Goal: Task Accomplishment & Management: Complete application form

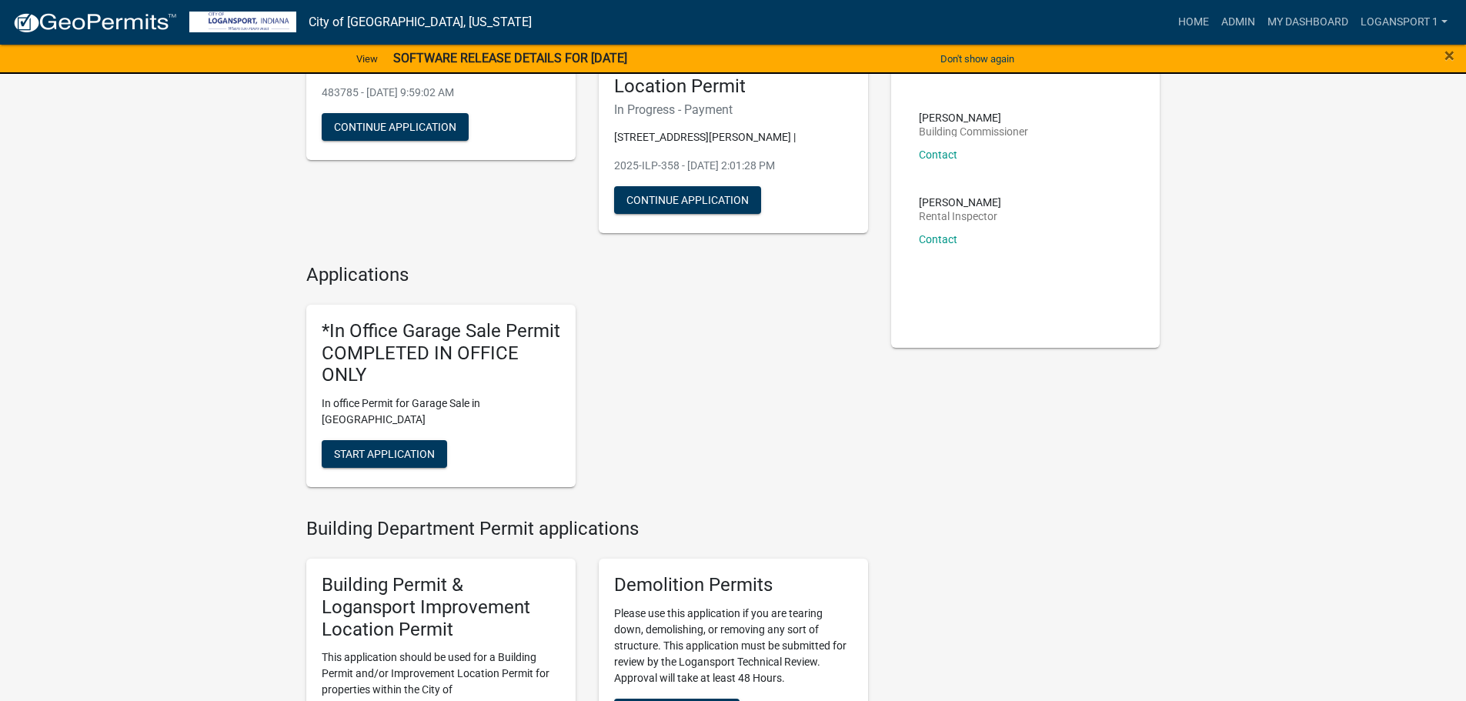
scroll to position [154, 0]
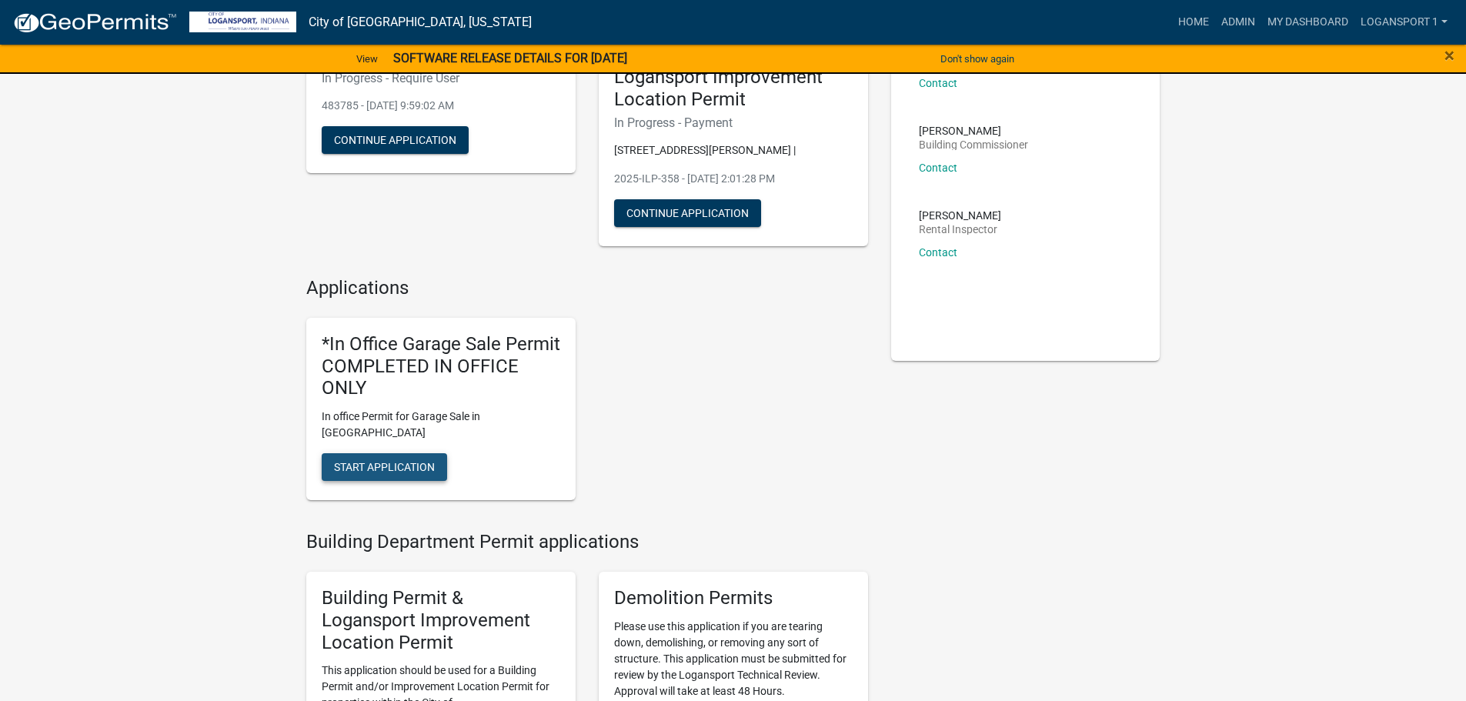
click at [391, 461] on span "Start Application" at bounding box center [384, 467] width 101 height 12
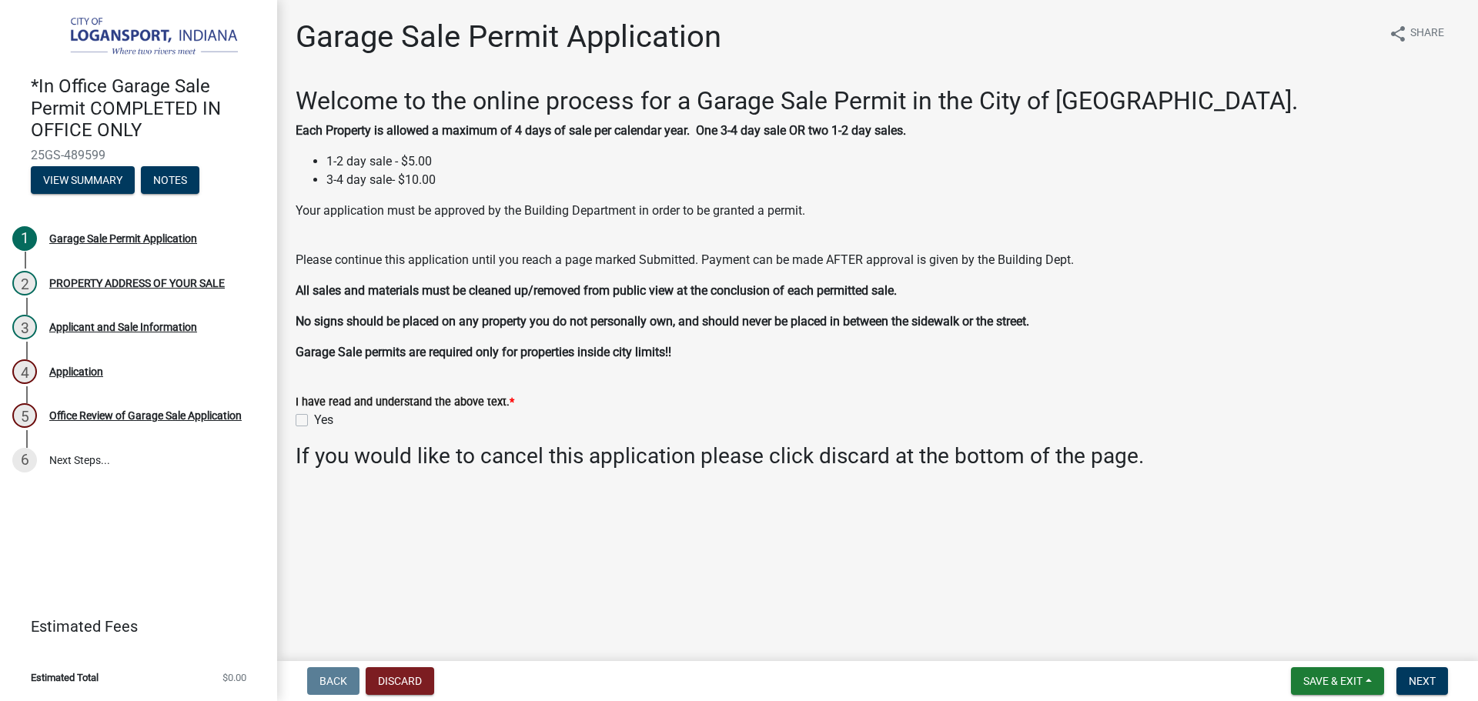
click at [314, 421] on label "Yes" at bounding box center [323, 420] width 19 height 18
click at [314, 421] on input "Yes" at bounding box center [319, 416] width 10 height 10
checkbox input "true"
click at [1430, 684] on span "Next" at bounding box center [1422, 681] width 27 height 12
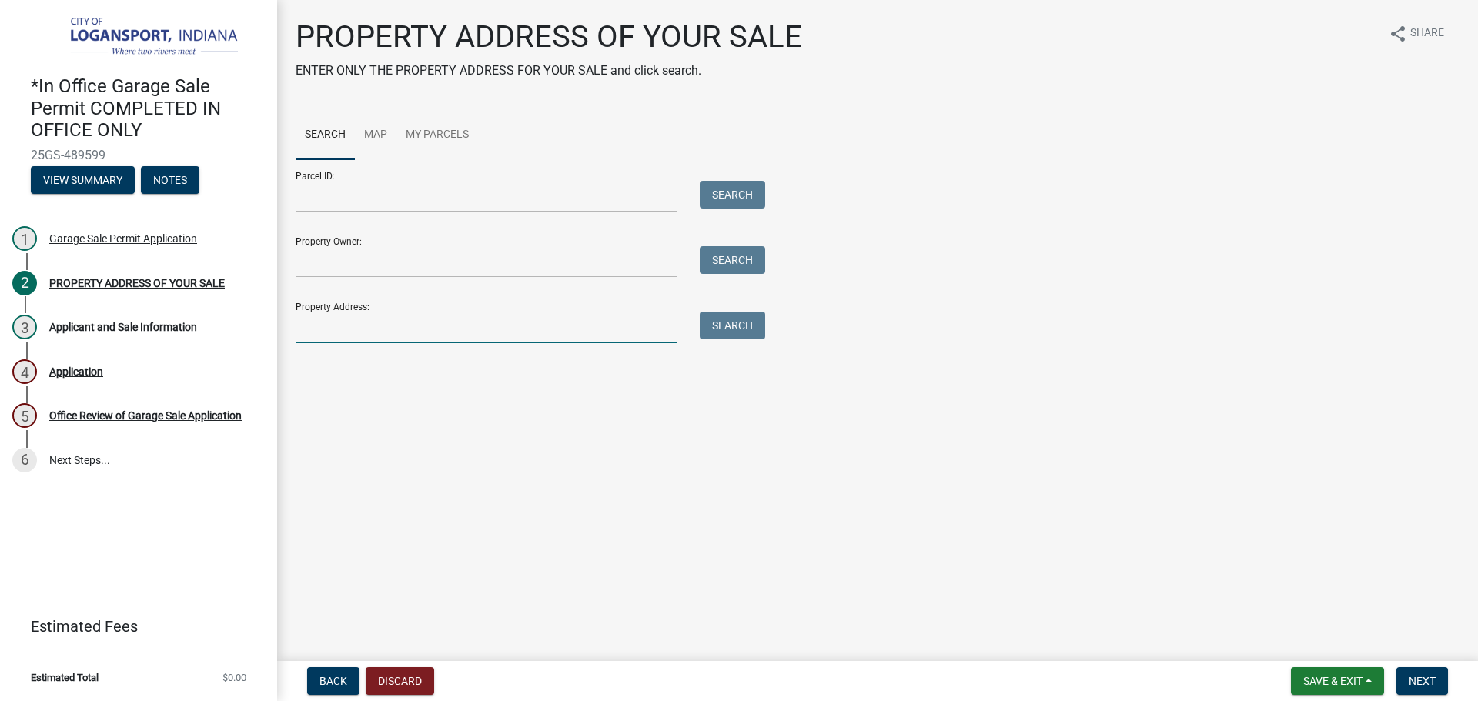
click at [346, 335] on input "Property Address:" at bounding box center [486, 328] width 381 height 32
type input "[STREET_ADDRESS]"
click at [734, 321] on button "Search" at bounding box center [732, 326] width 65 height 28
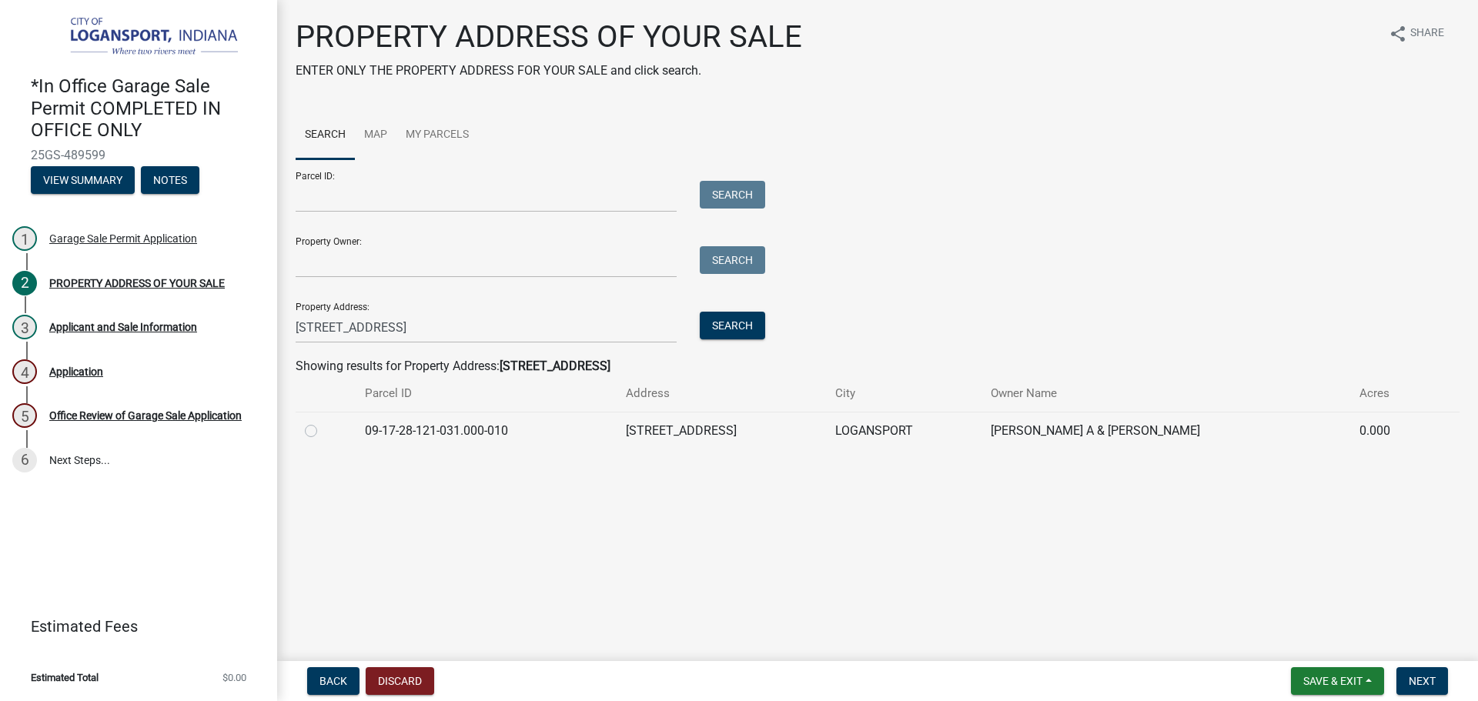
click at [323, 422] on label at bounding box center [323, 422] width 0 height 0
click at [323, 430] on input "radio" at bounding box center [328, 427] width 10 height 10
radio input "true"
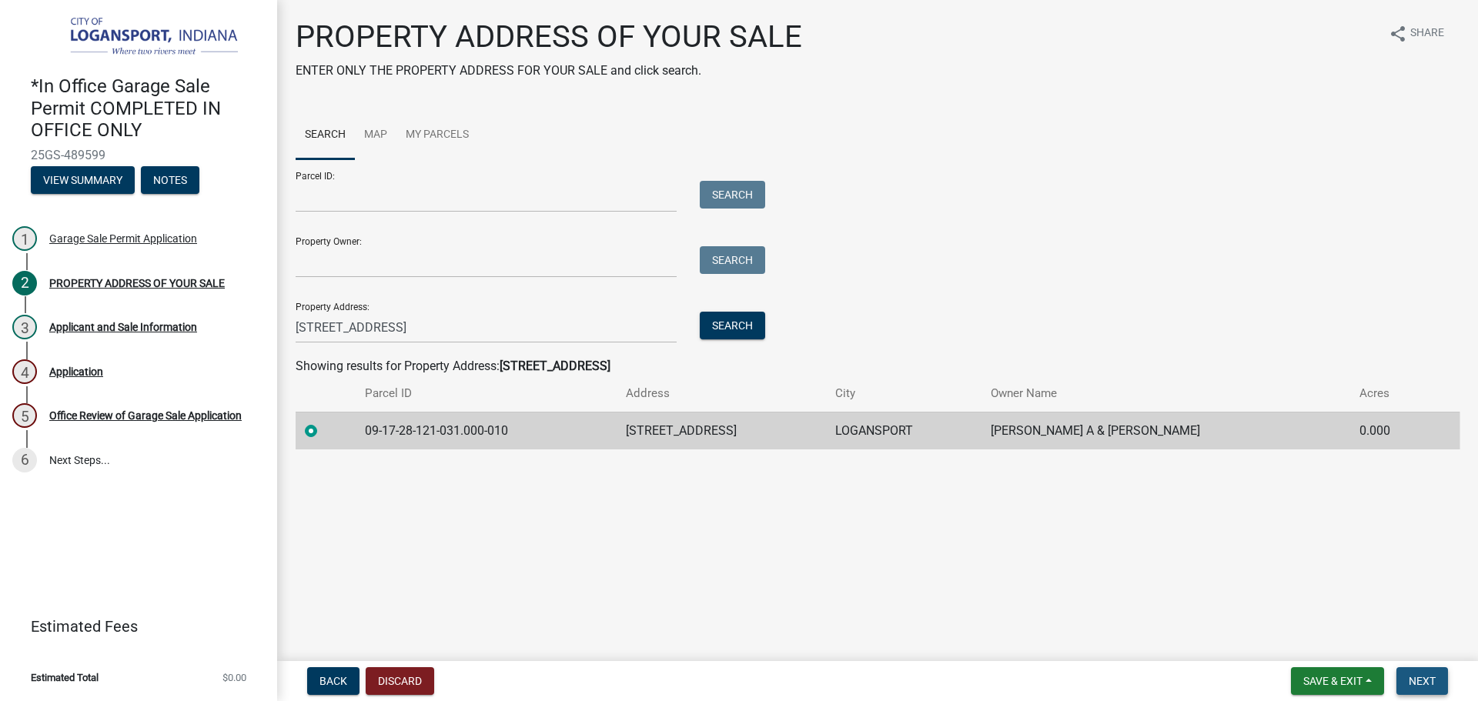
click at [1419, 675] on span "Next" at bounding box center [1422, 681] width 27 height 12
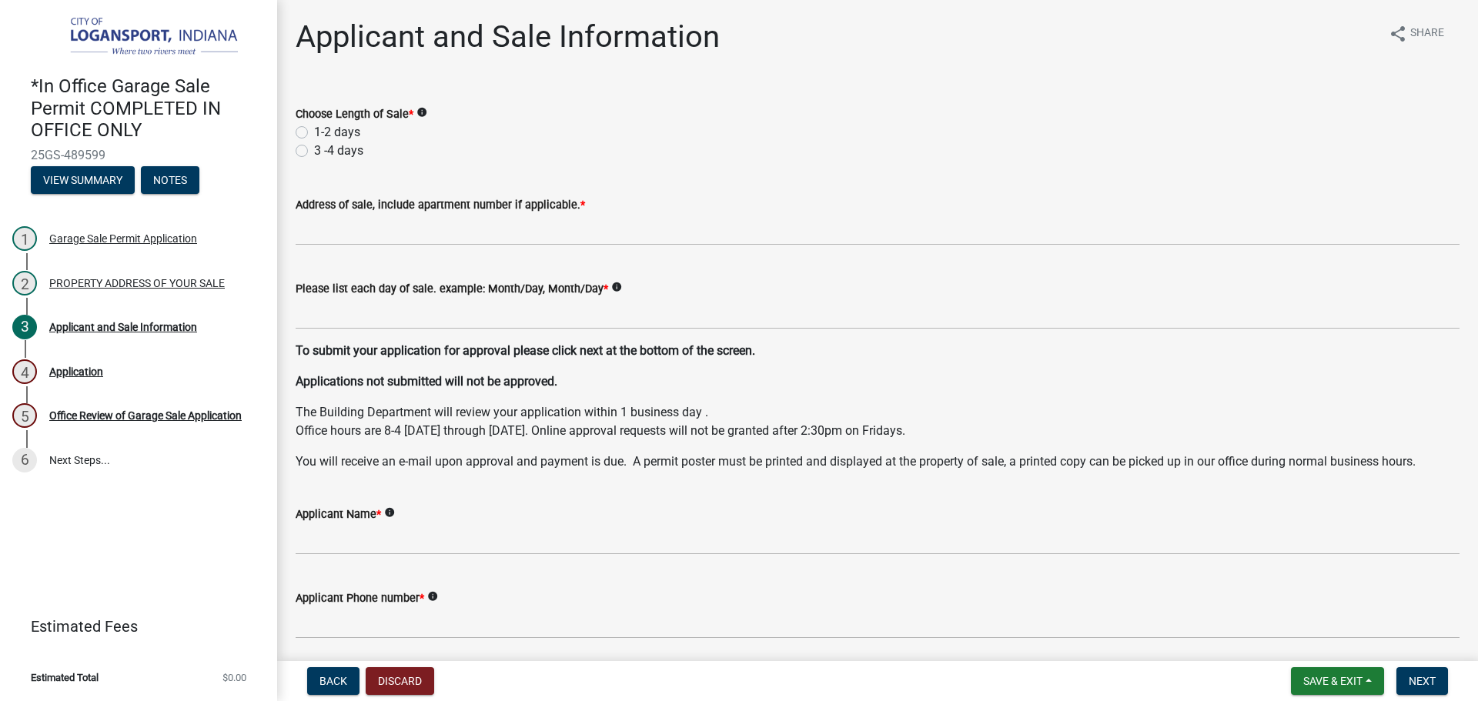
click at [314, 129] on label "1-2 days" at bounding box center [337, 132] width 46 height 18
click at [314, 129] on input "1-2 days" at bounding box center [319, 128] width 10 height 10
radio input "true"
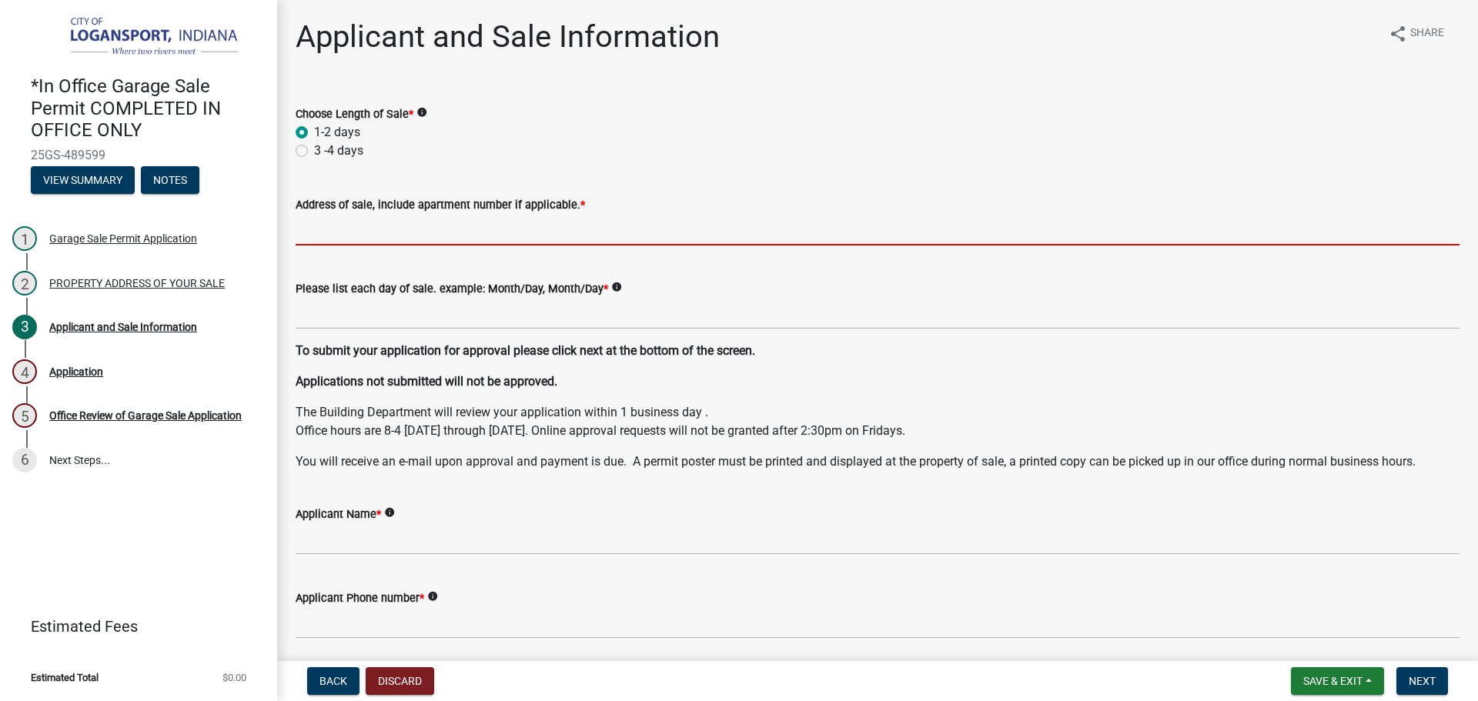
click at [326, 229] on input "Address of sale, include apartment number if applicable. *" at bounding box center [878, 230] width 1164 height 32
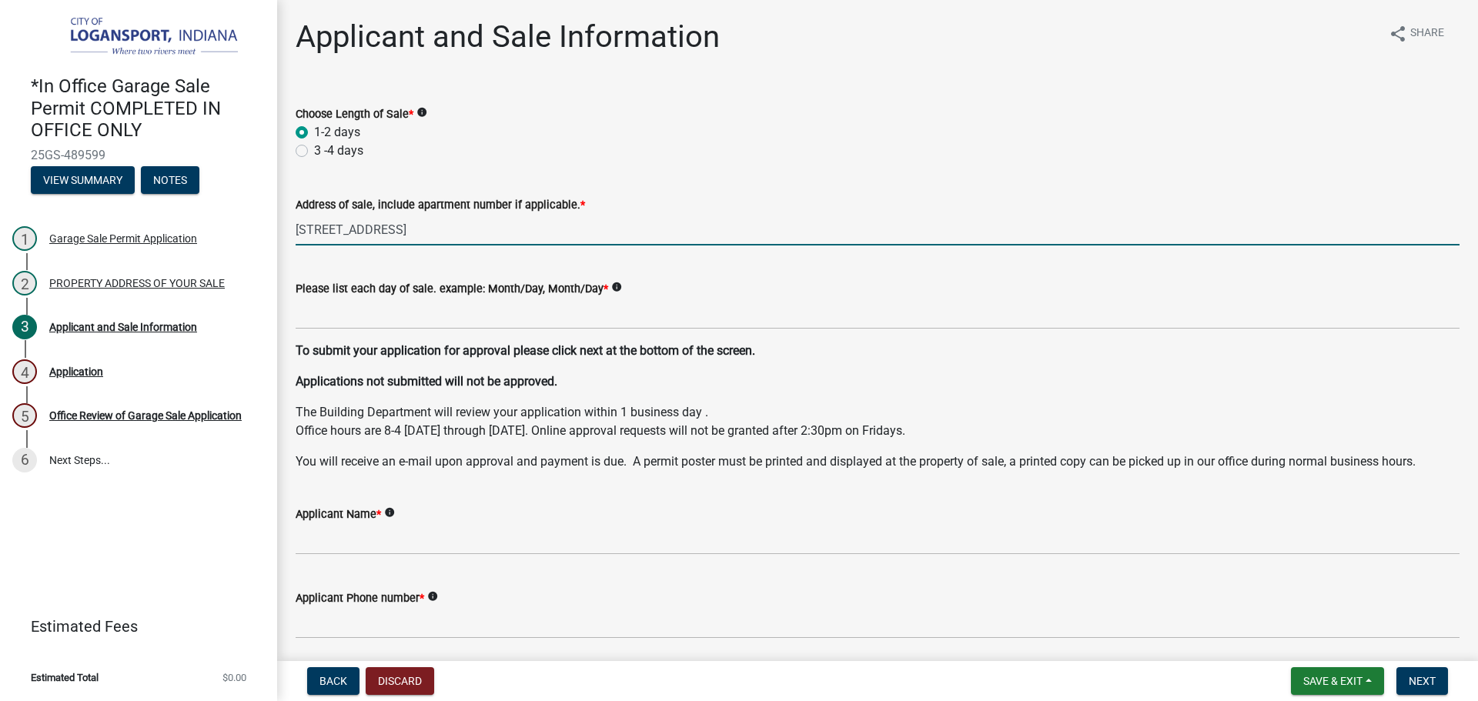
type input "[STREET_ADDRESS]"
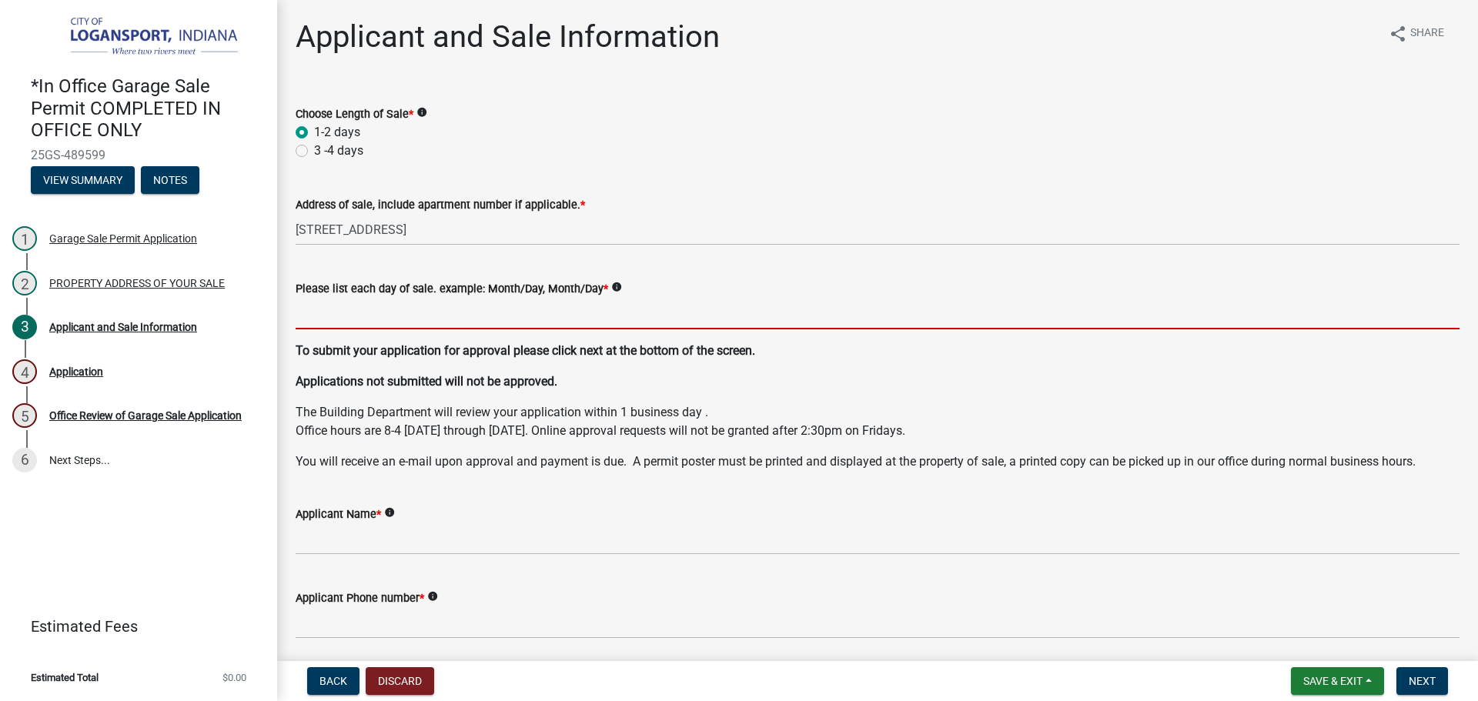
click at [369, 323] on input "Please list each day of sale. example: Month/Day, Month/Day *" at bounding box center [878, 314] width 1164 height 32
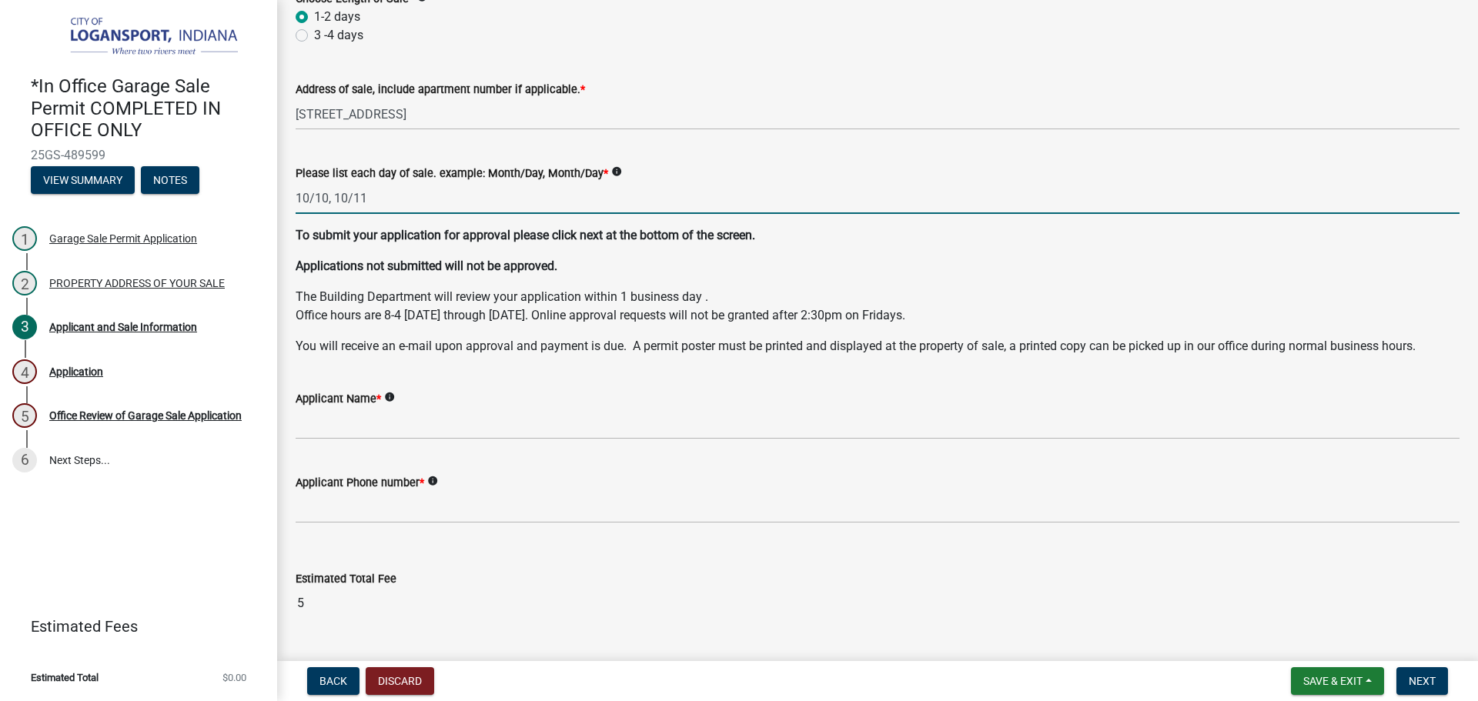
scroll to position [153, 0]
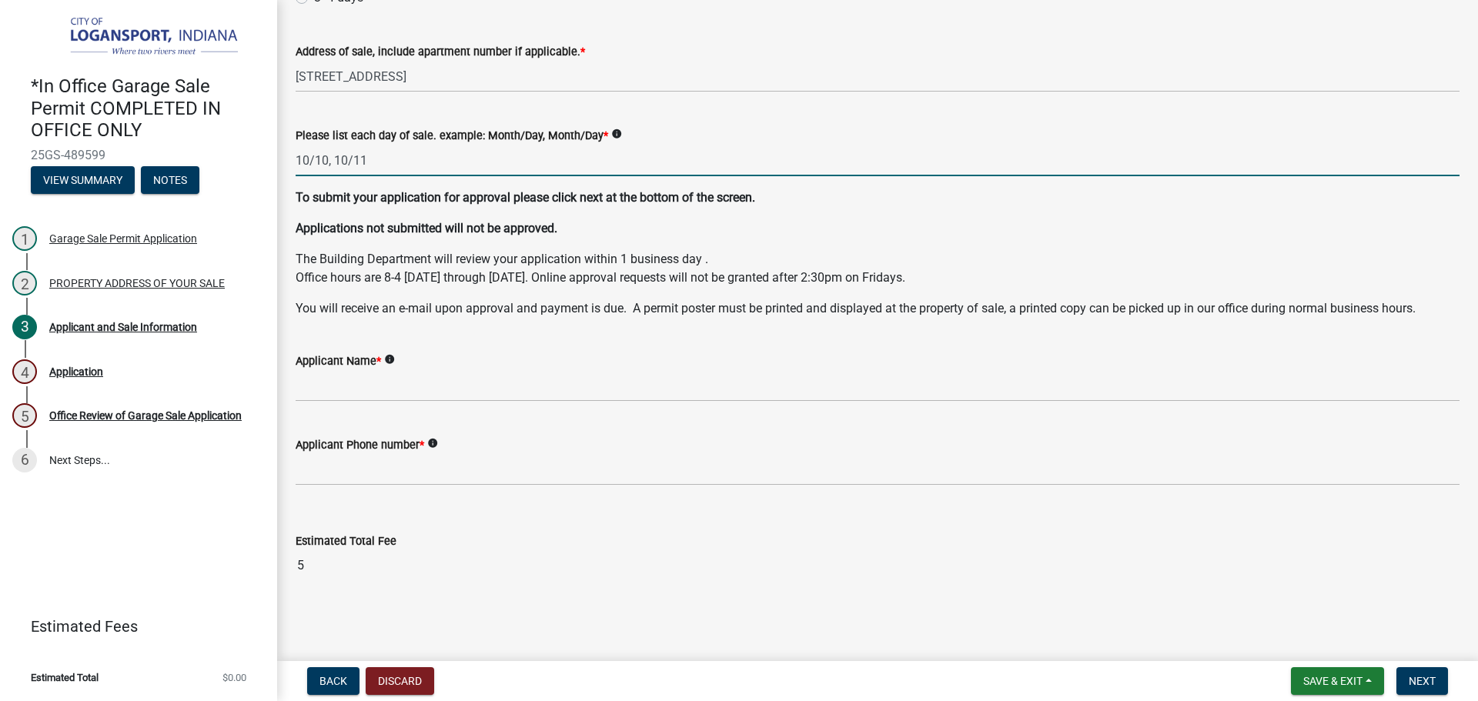
type input "10/10, 10/11"
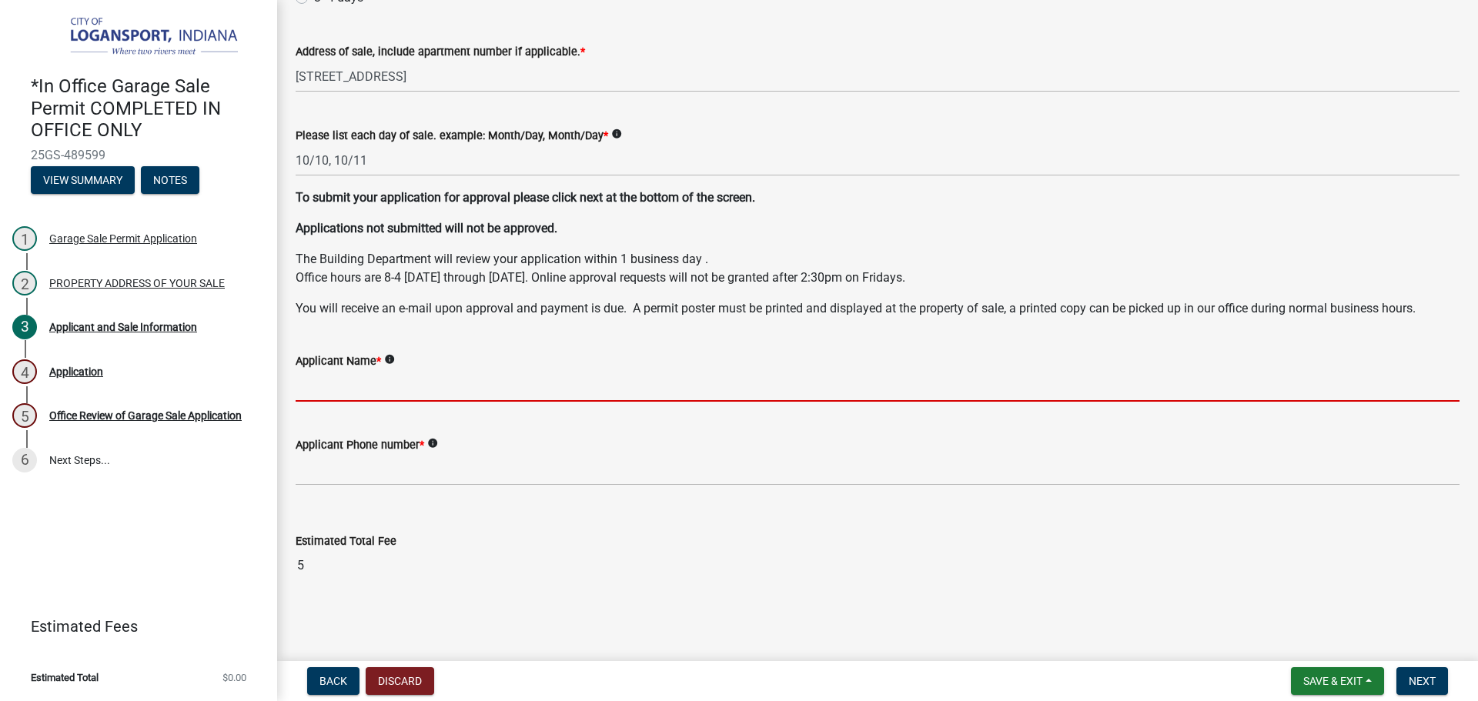
click at [353, 391] on input "Applicant Name *" at bounding box center [878, 386] width 1164 height 32
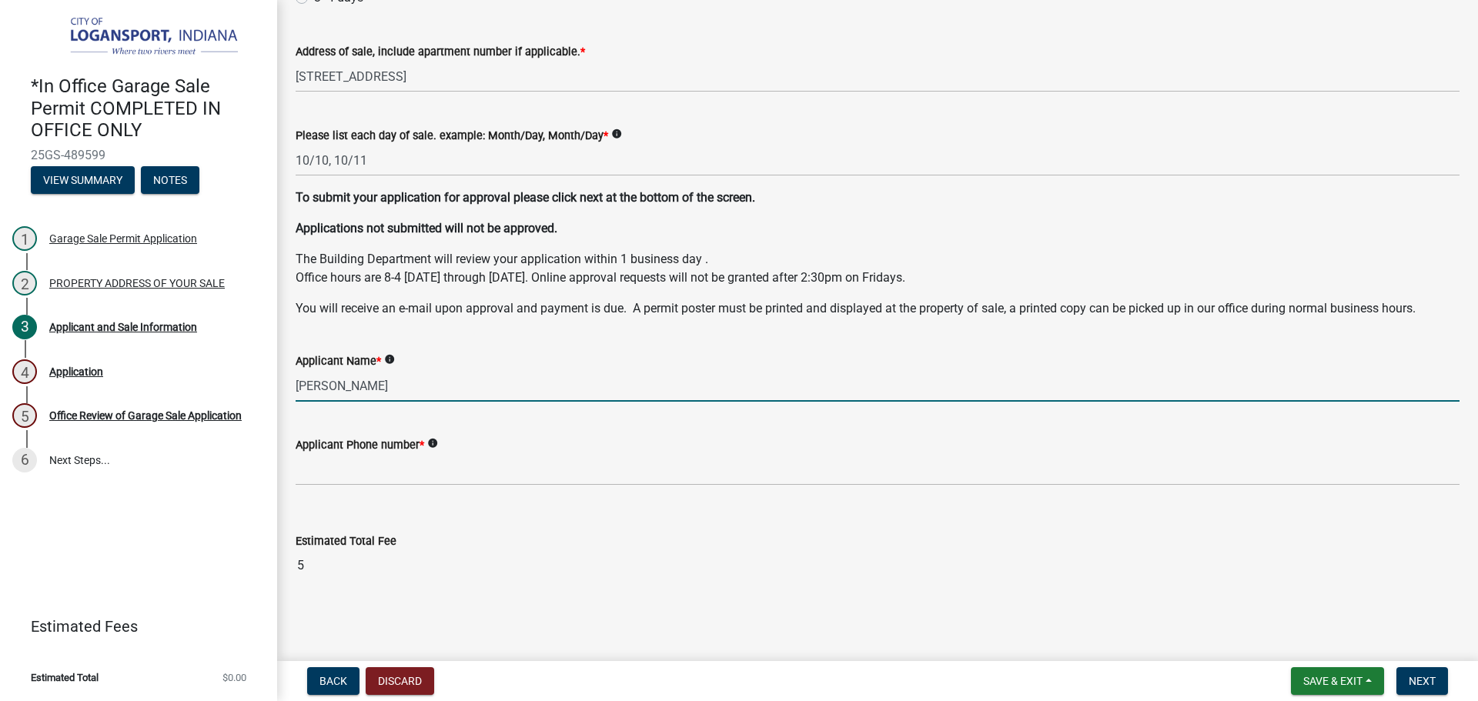
type input "[PERSON_NAME]"
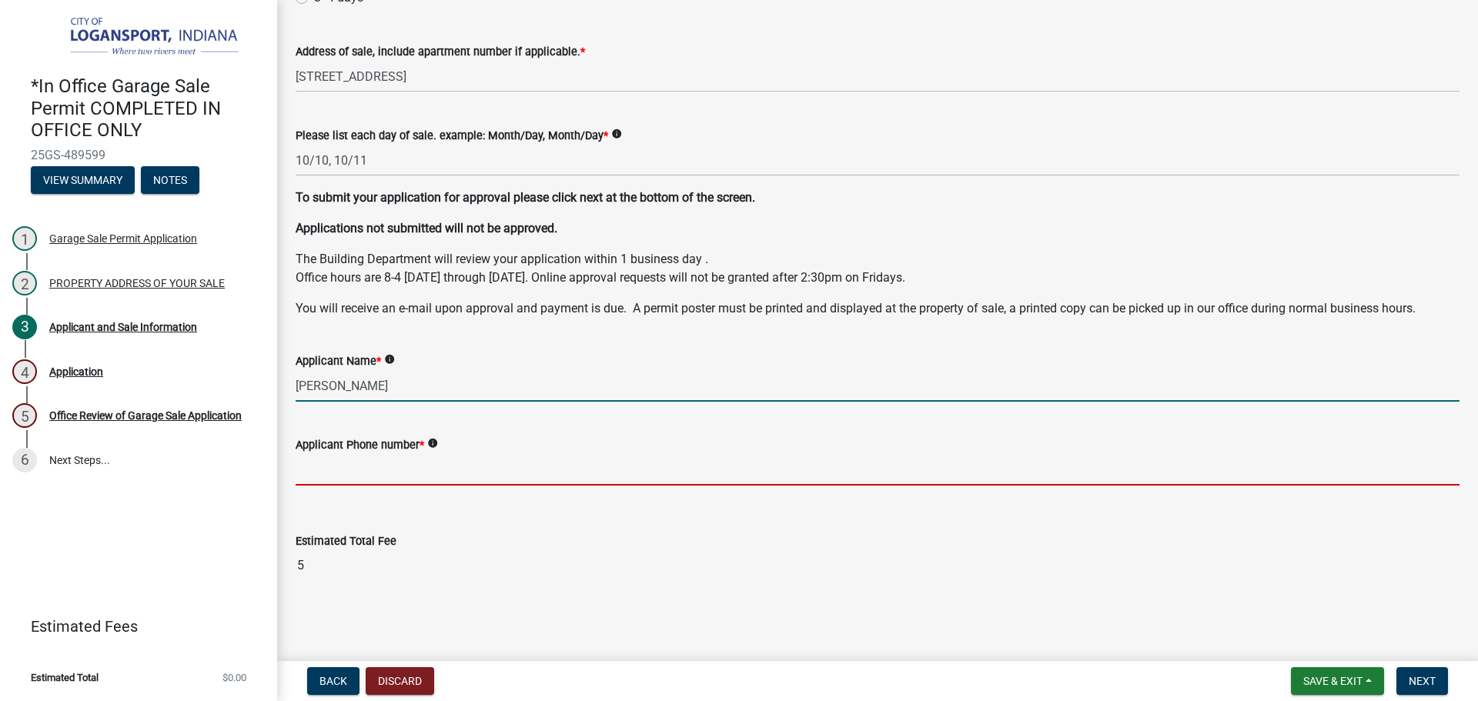
click at [352, 474] on input "Applicant Phone number *" at bounding box center [878, 470] width 1164 height 32
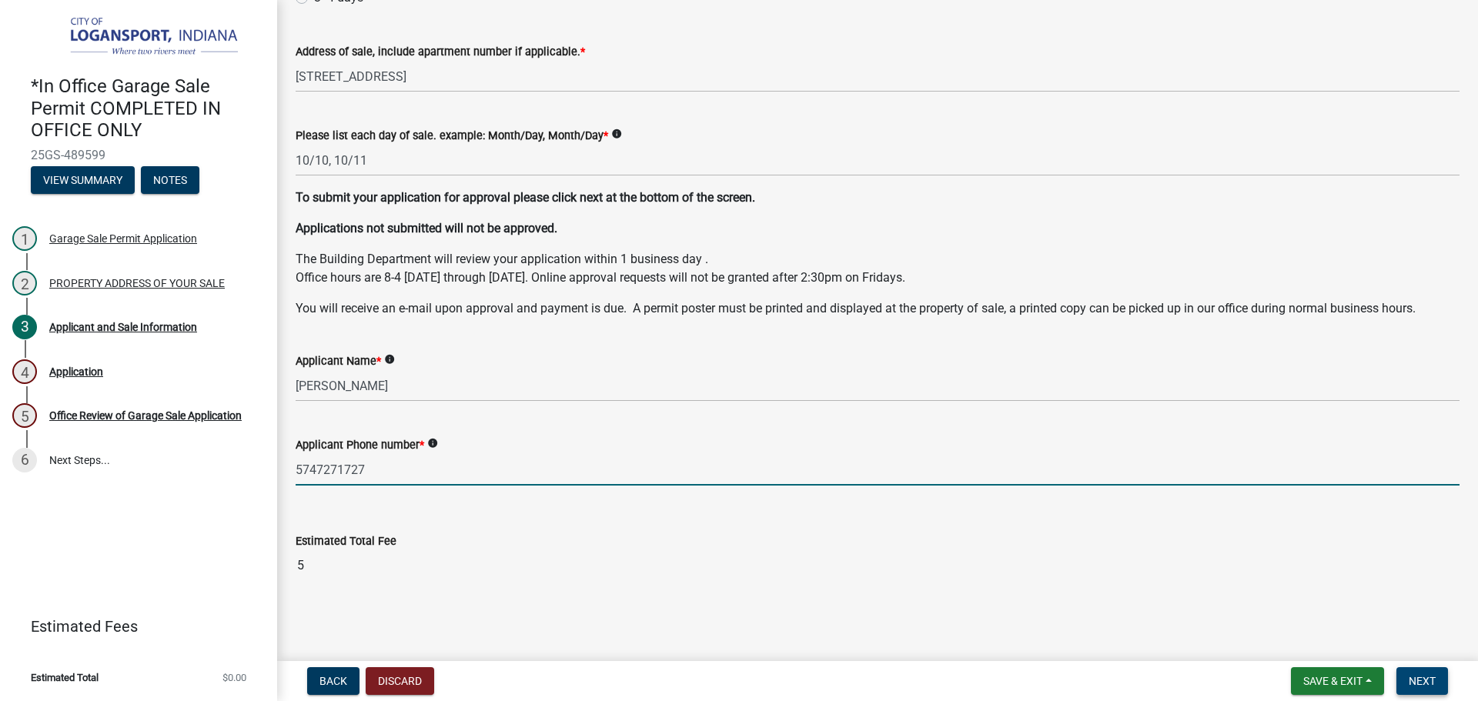
type input "5747271727"
click at [1423, 672] on button "Next" at bounding box center [1422, 681] width 52 height 28
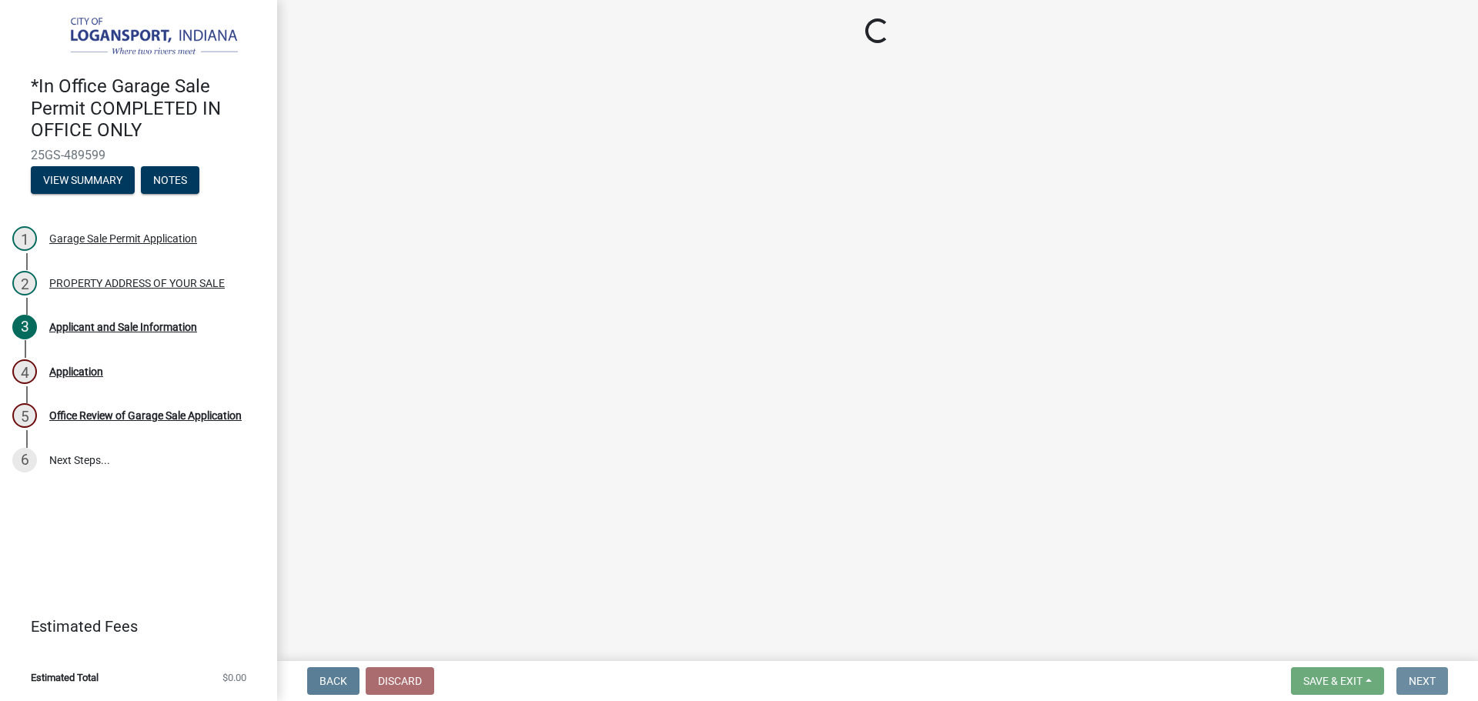
scroll to position [0, 0]
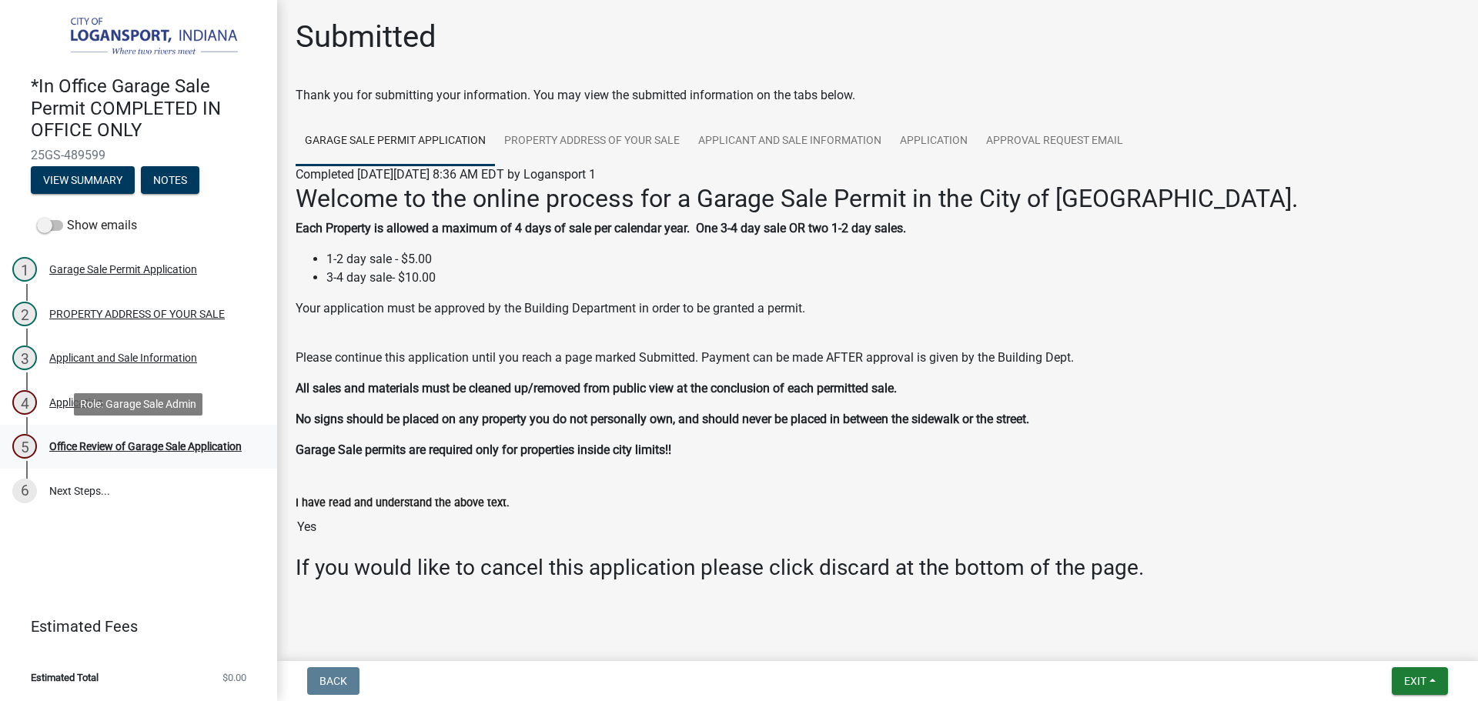
click at [195, 445] on div "Office Review of Garage Sale Application" at bounding box center [145, 446] width 192 height 11
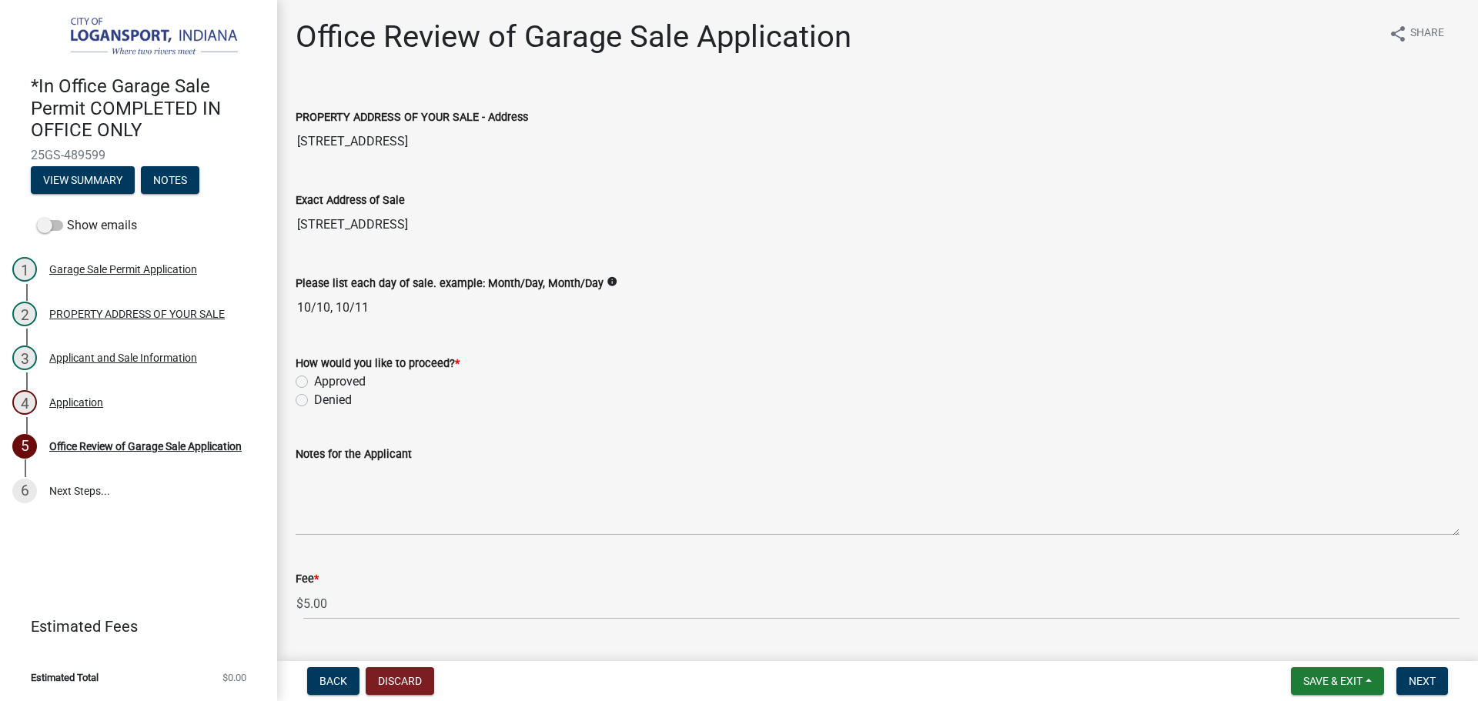
click at [314, 380] on label "Approved" at bounding box center [340, 382] width 52 height 18
click at [314, 380] on input "Approved" at bounding box center [319, 378] width 10 height 10
radio input "true"
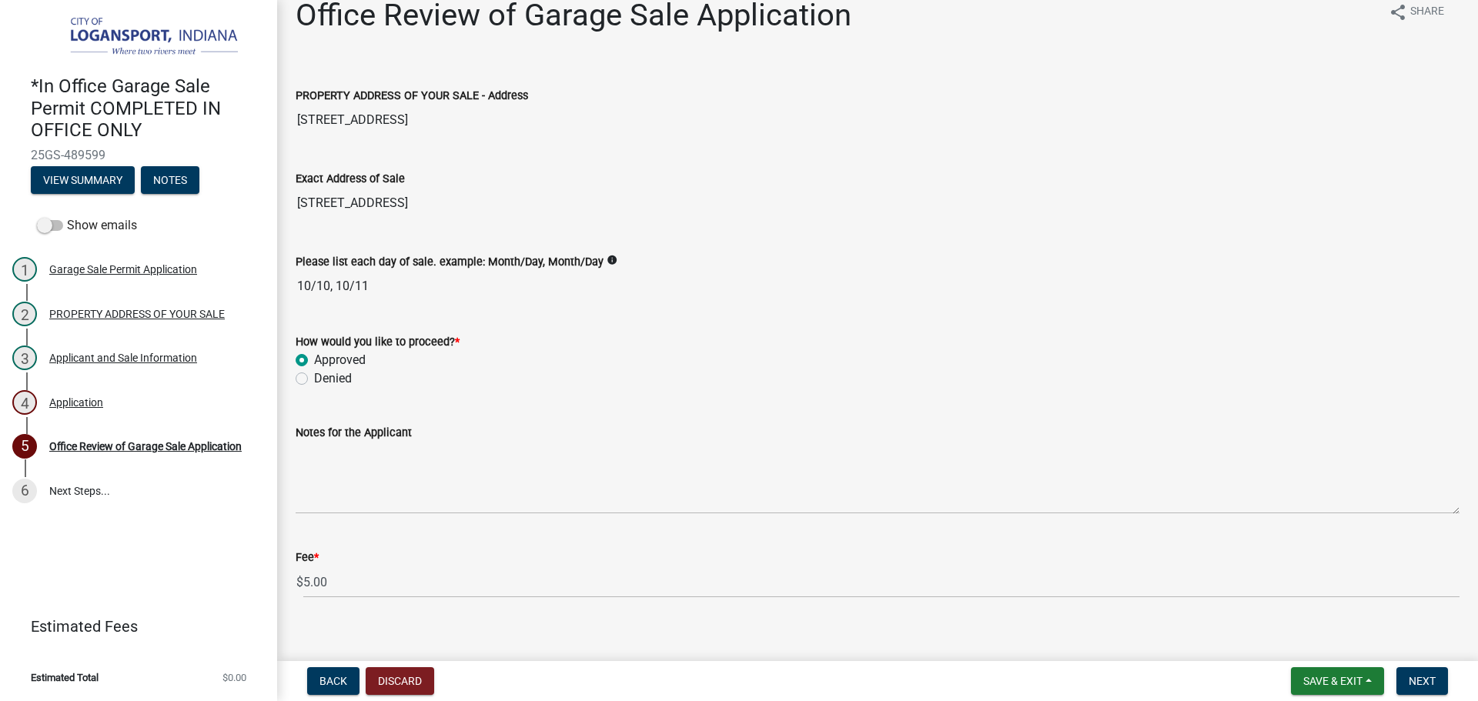
scroll to position [38, 0]
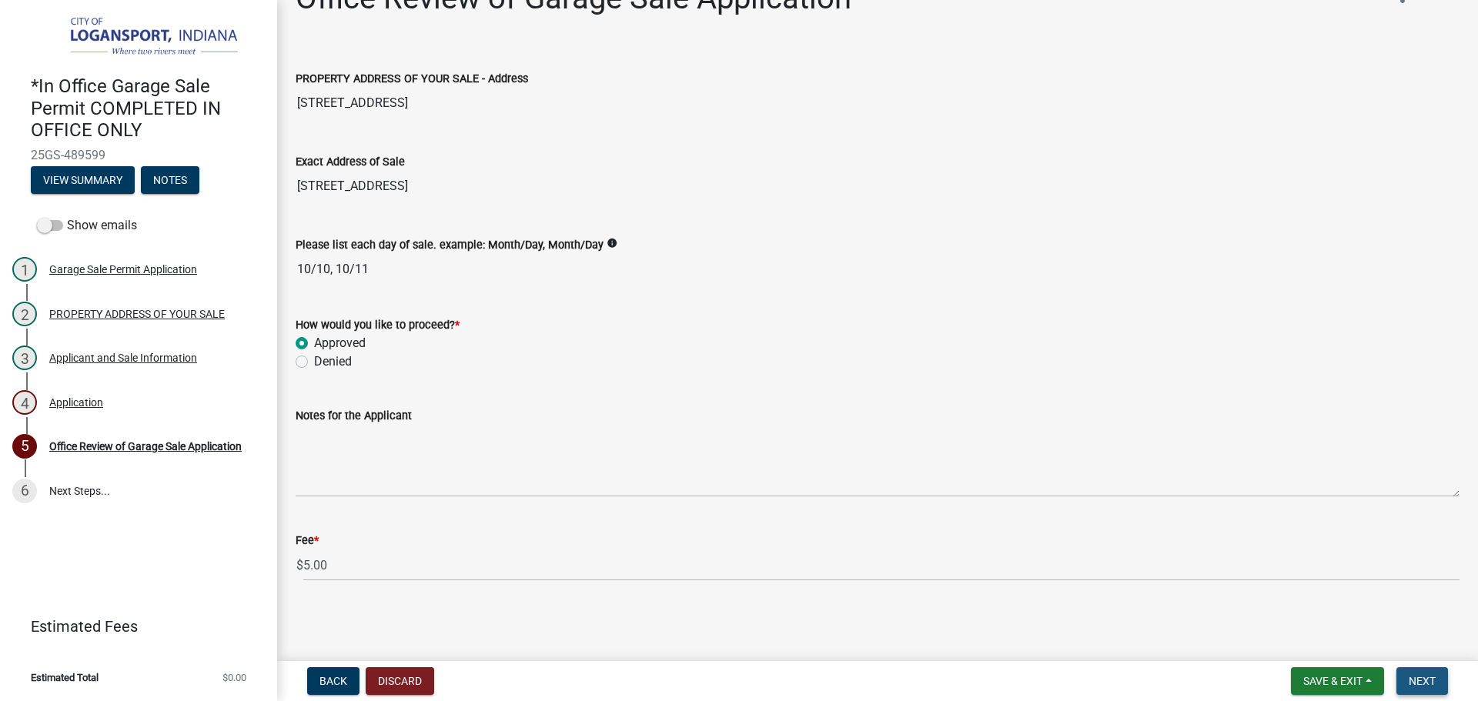
click at [1425, 677] on span "Next" at bounding box center [1422, 681] width 27 height 12
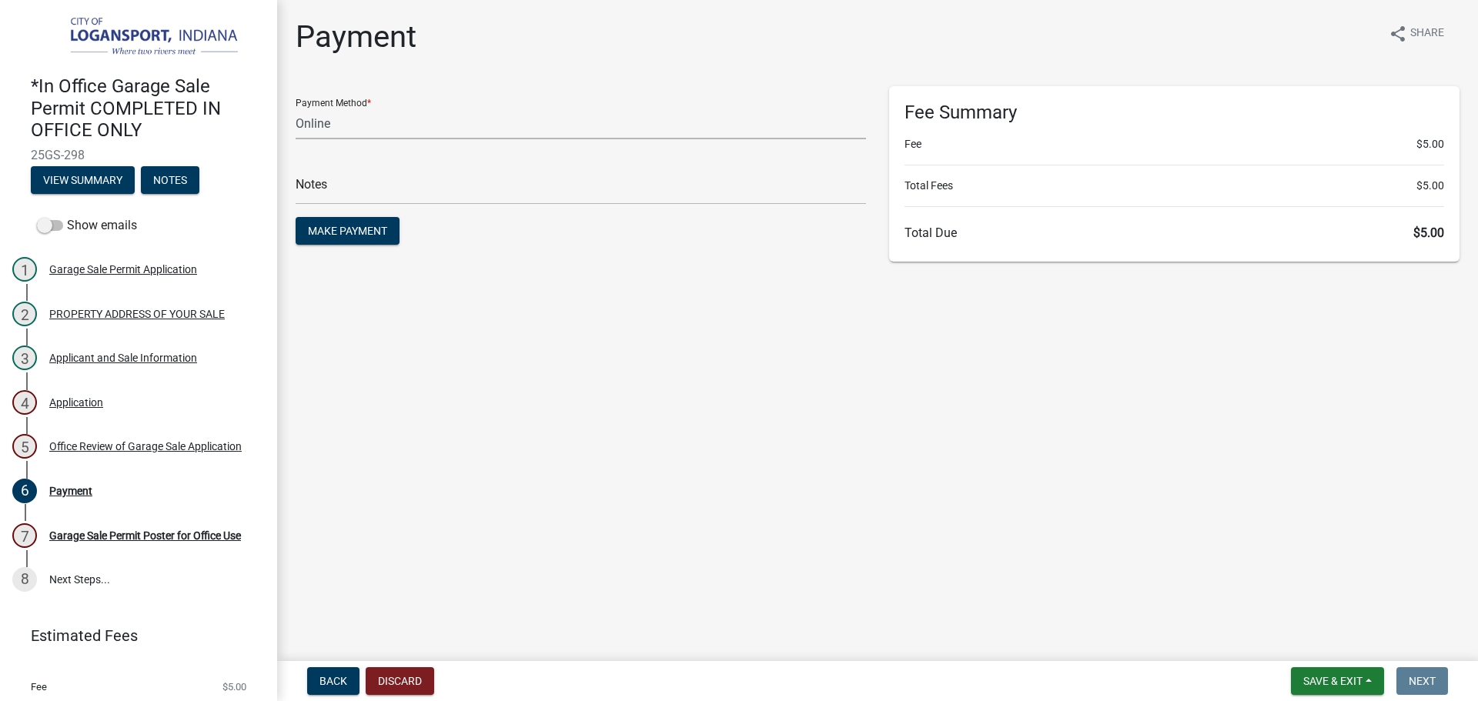
click at [349, 122] on select "Credit Card POS Check Cash Online" at bounding box center [581, 124] width 570 height 32
select select "2: 1"
click at [296, 108] on select "Credit Card POS Check Cash Online" at bounding box center [581, 124] width 570 height 32
click at [343, 189] on input "text" at bounding box center [581, 189] width 570 height 32
type input "118432"
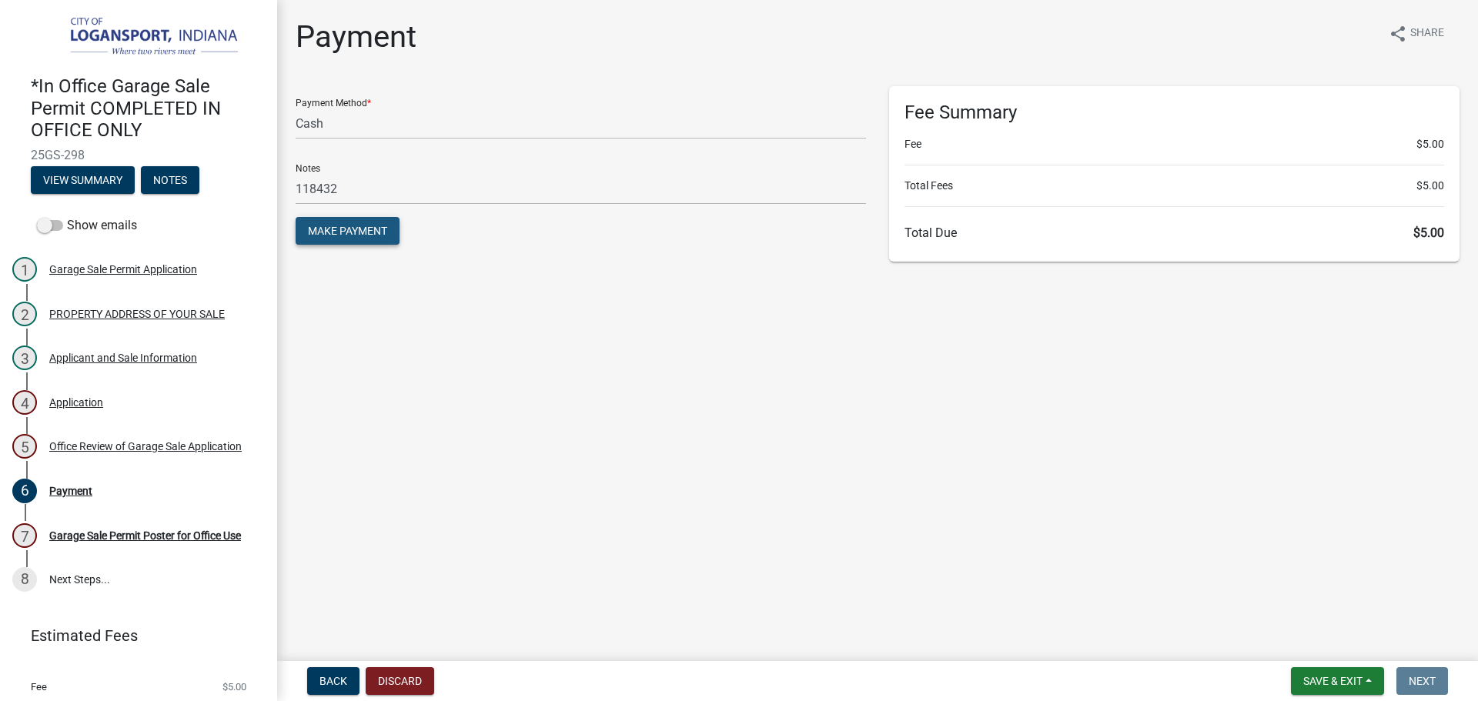
click at [356, 229] on span "Make Payment" at bounding box center [347, 231] width 79 height 12
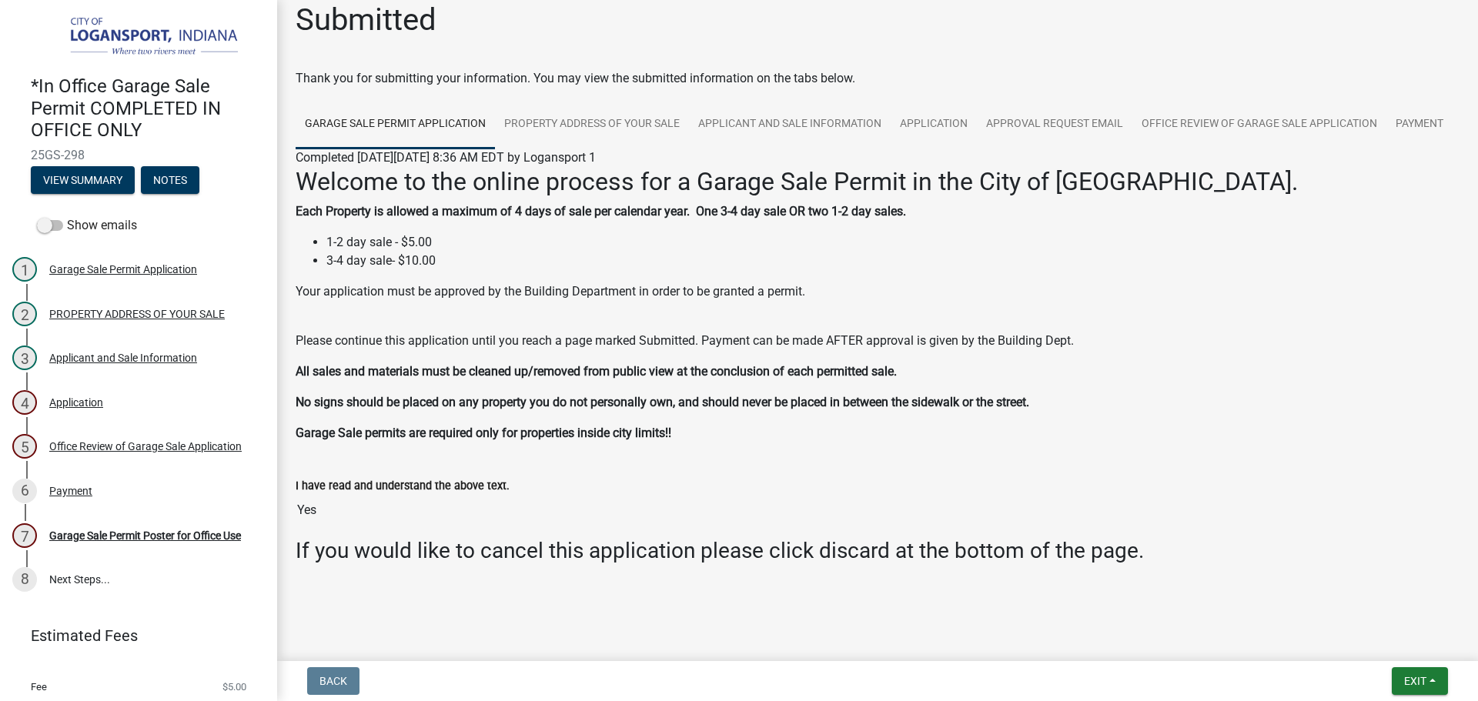
scroll to position [65, 0]
click at [90, 530] on div "Garage Sale Permit Poster for Office Use" at bounding box center [145, 535] width 192 height 11
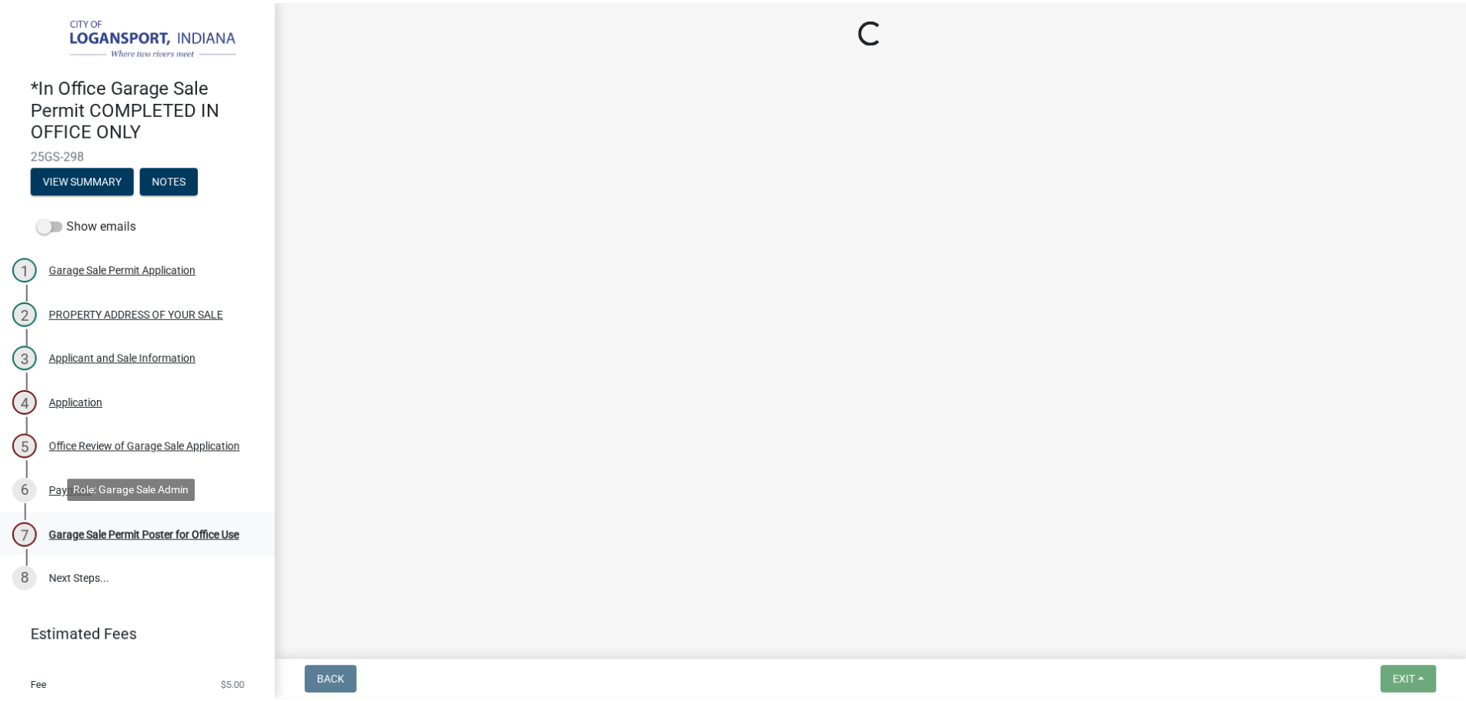
scroll to position [0, 0]
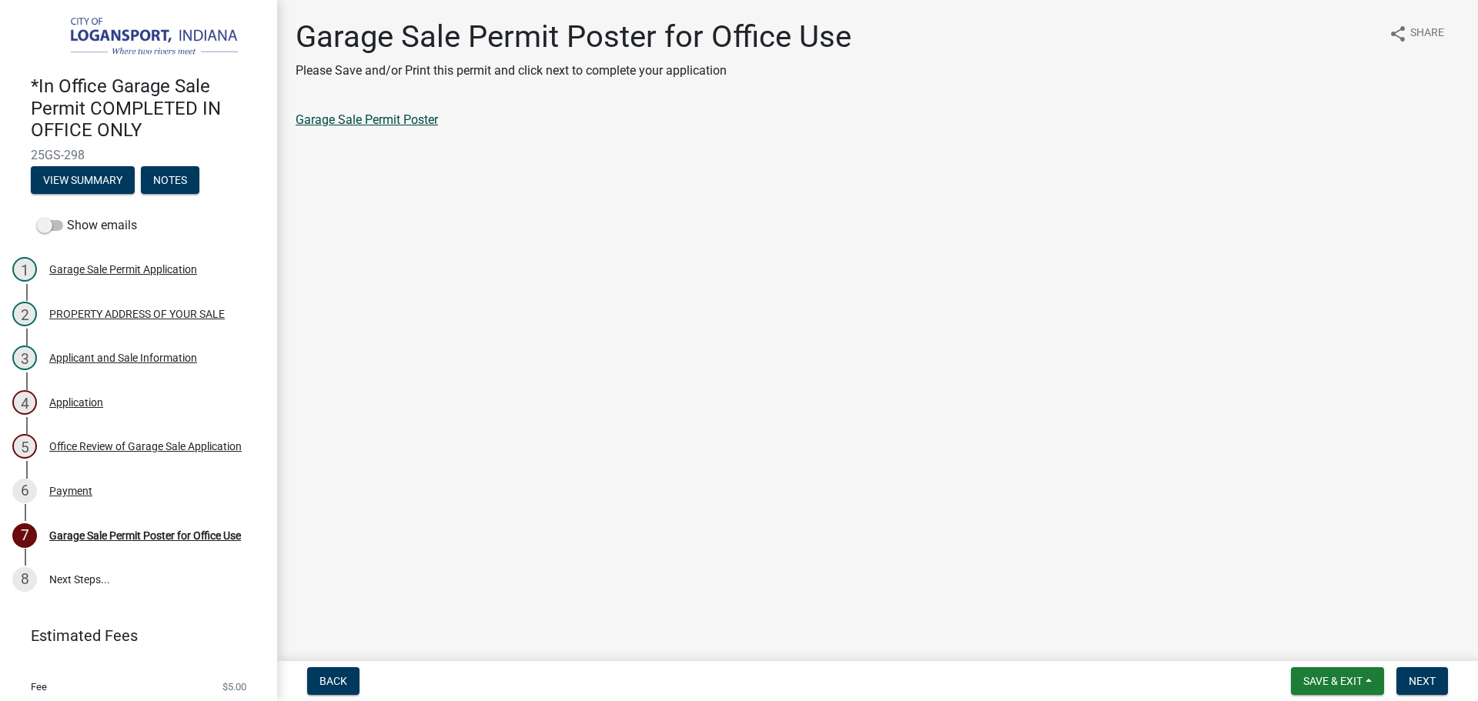
click at [407, 119] on link "Garage Sale Permit Poster" at bounding box center [367, 119] width 142 height 15
click at [1429, 674] on button "Next" at bounding box center [1422, 681] width 52 height 28
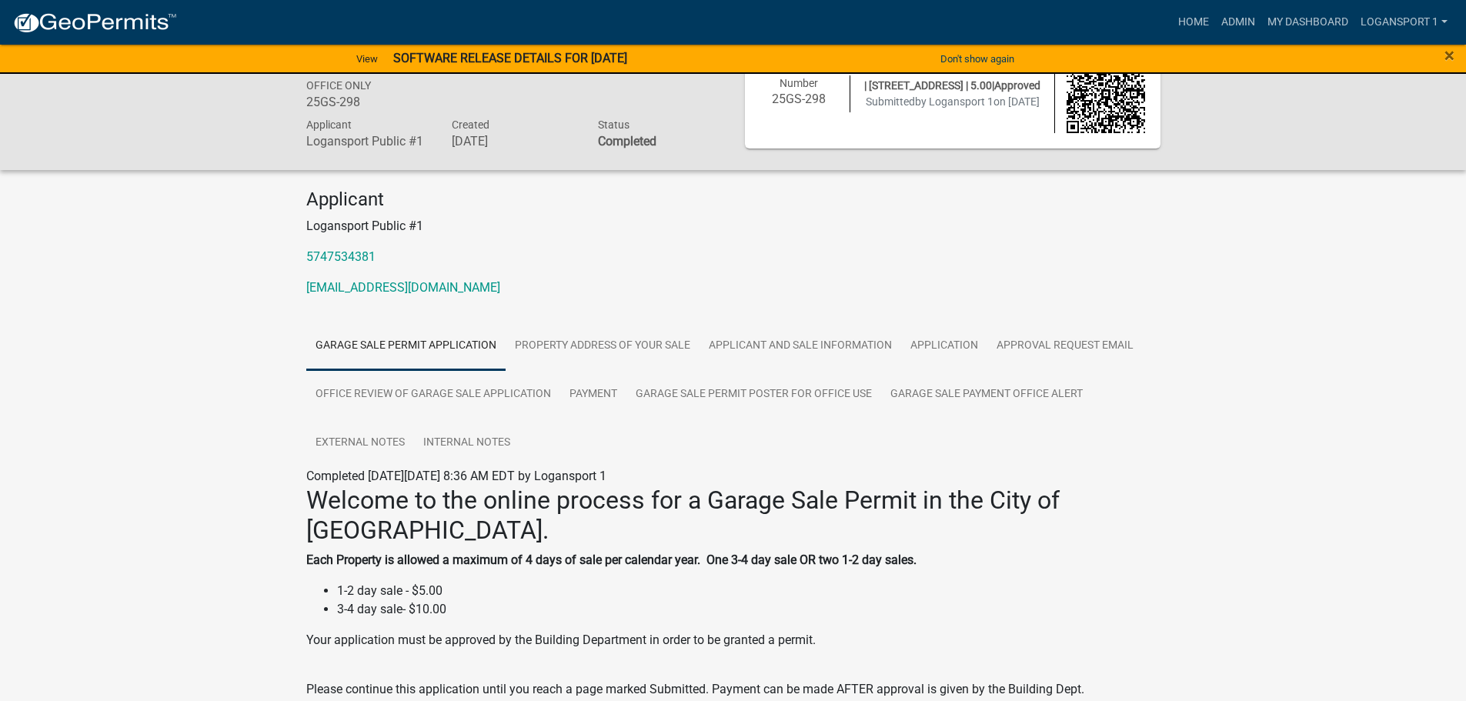
scroll to position [77, 0]
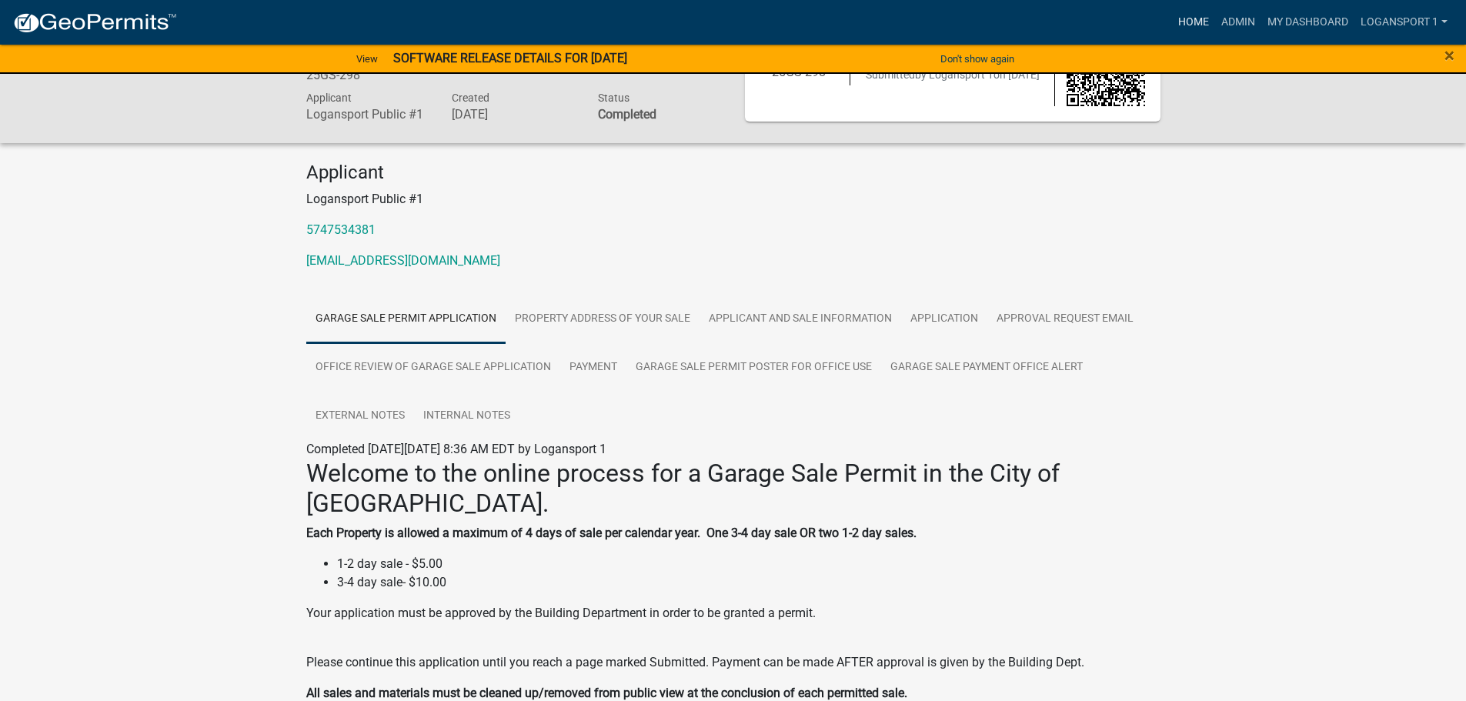
click at [1194, 18] on link "Home" at bounding box center [1193, 22] width 43 height 29
